Goal: Navigation & Orientation: Find specific page/section

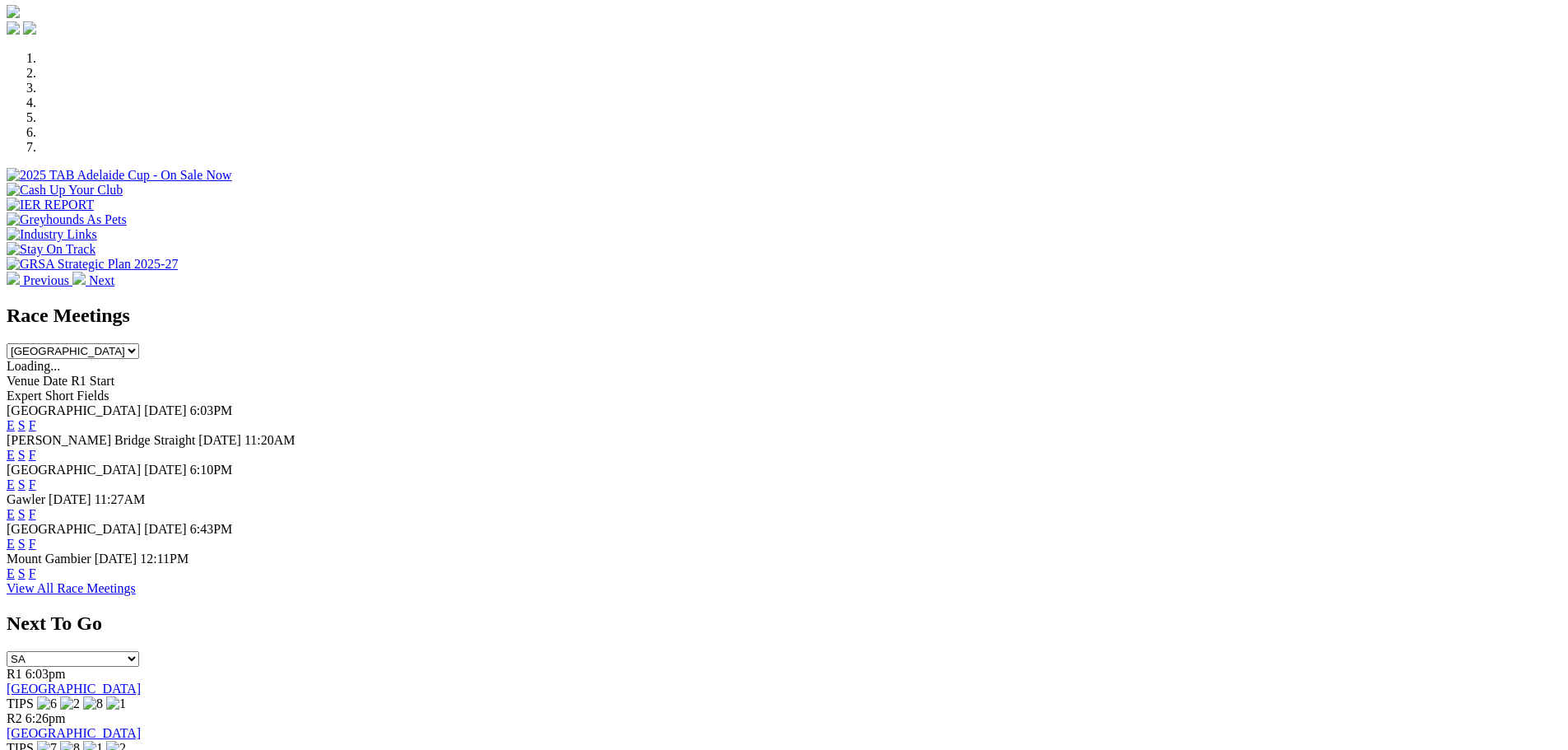
scroll to position [493, 0]
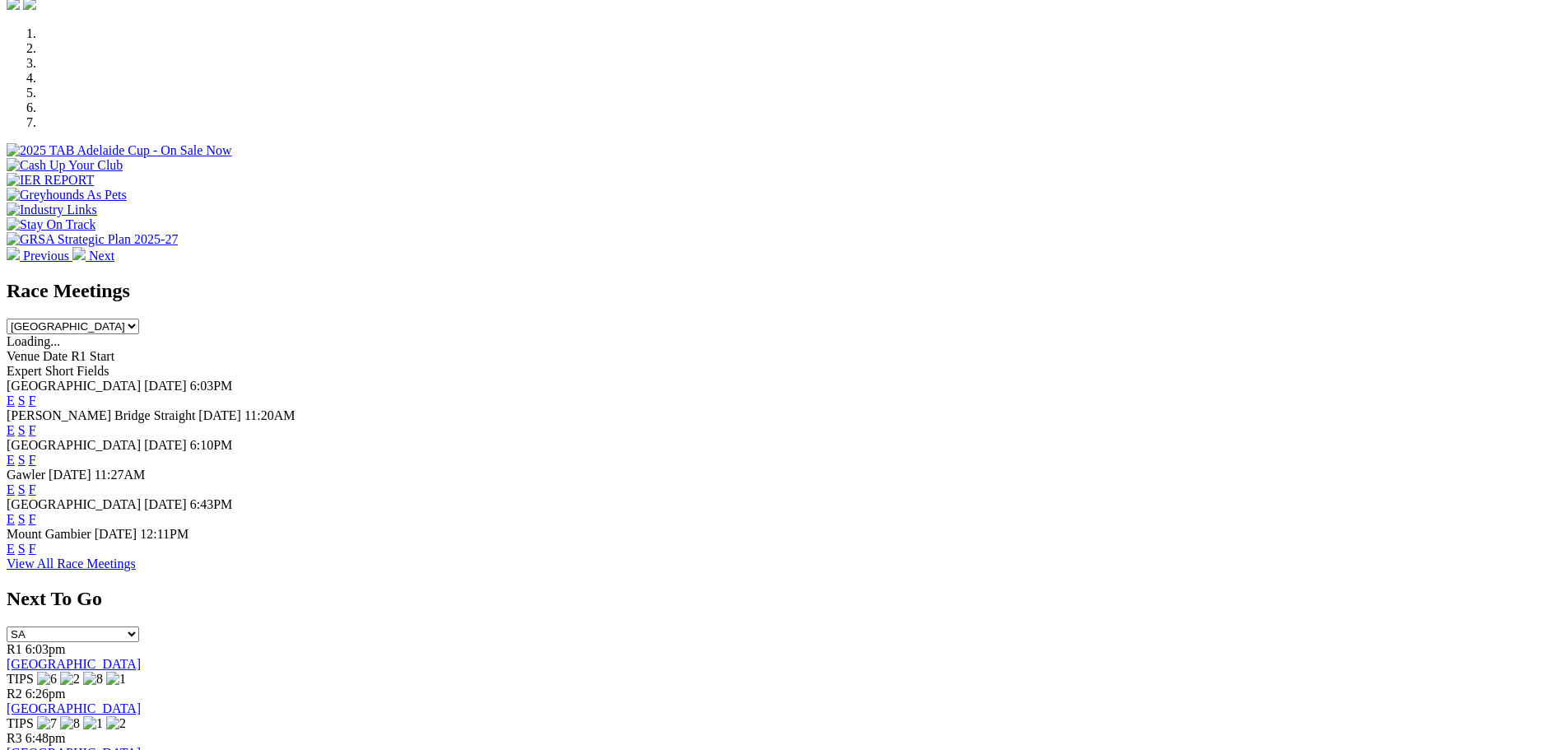
click at [136, 570] on link "View All Race Meetings" at bounding box center [72, 563] width 130 height 14
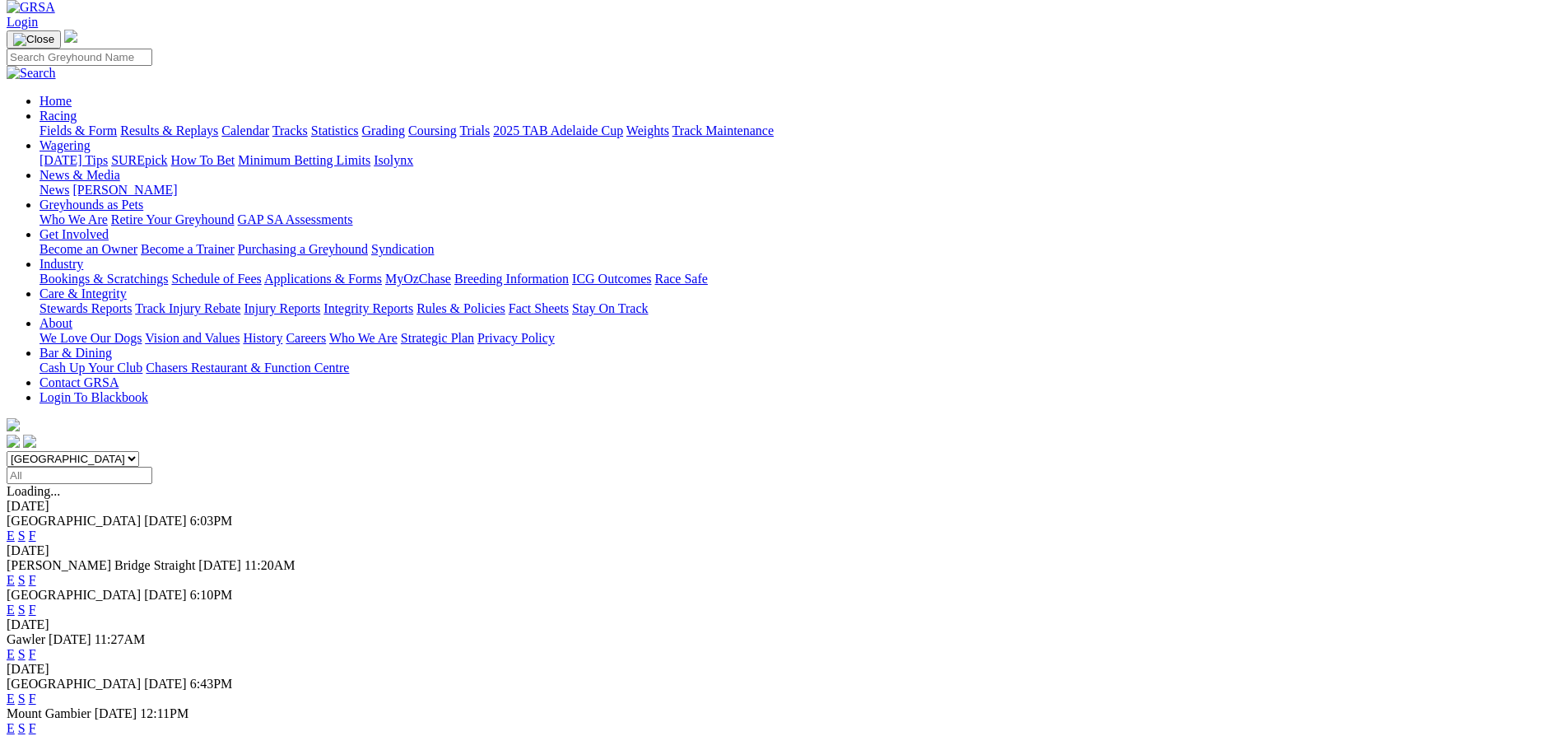
scroll to position [83, 0]
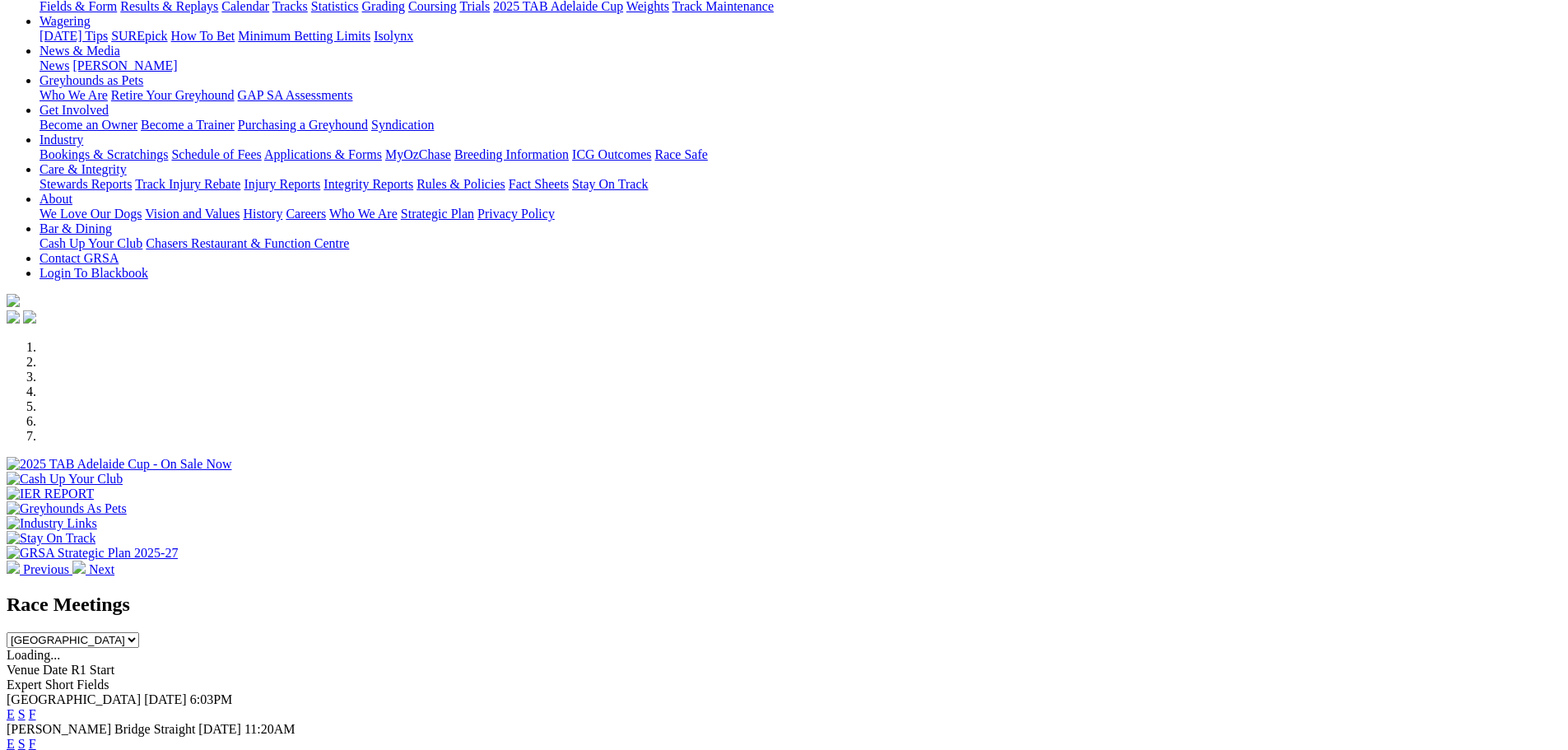
scroll to position [247, 0]
